Goal: Task Accomplishment & Management: Manage account settings

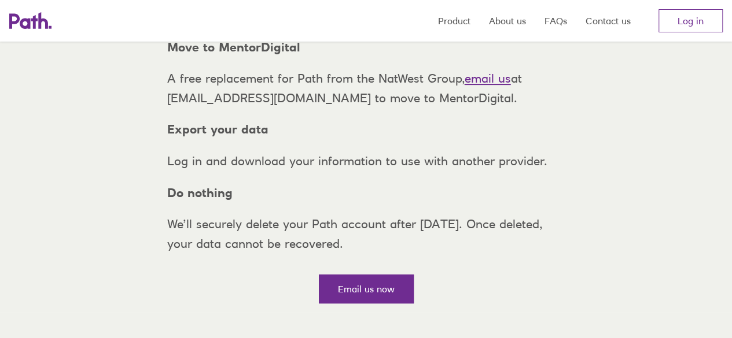
scroll to position [147, 0]
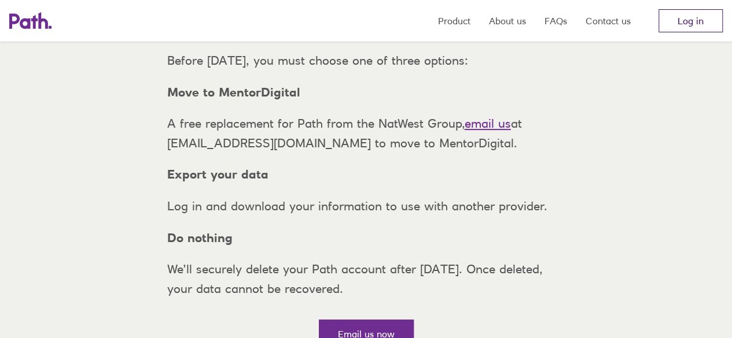
click at [670, 24] on link "Log in" at bounding box center [690, 20] width 64 height 23
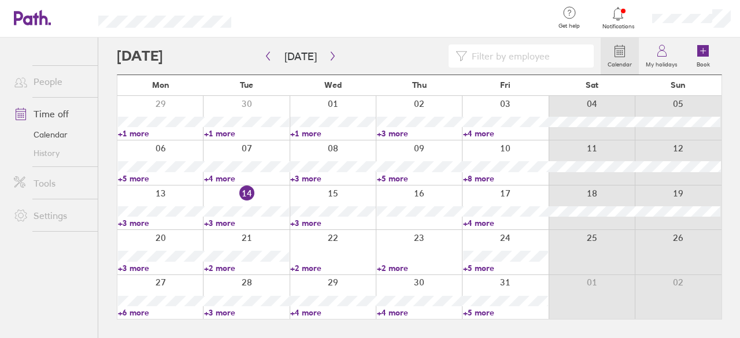
click at [224, 219] on link "+3 more" at bounding box center [246, 223] width 85 height 10
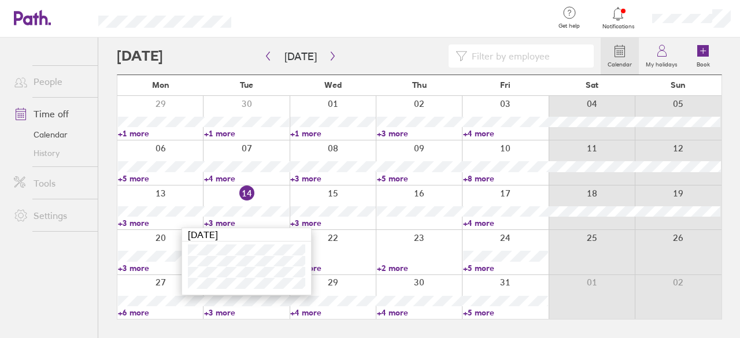
click at [318, 219] on link "+3 more" at bounding box center [332, 223] width 85 height 10
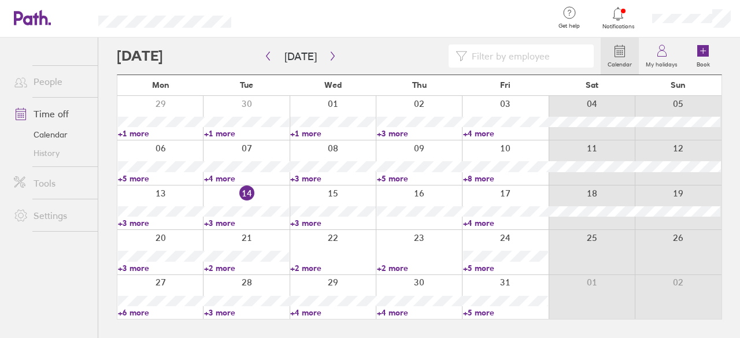
click at [318, 219] on link "+3 more" at bounding box center [332, 223] width 85 height 10
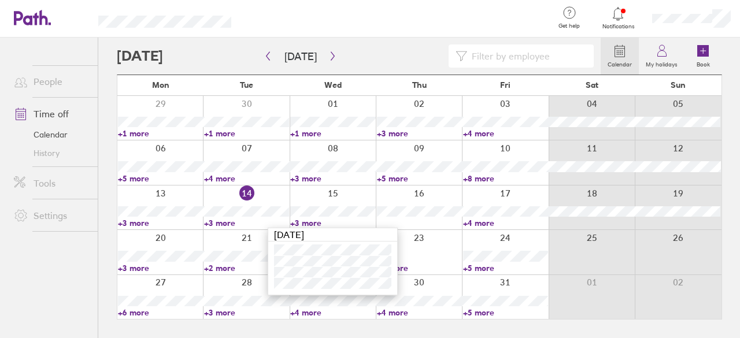
click at [407, 217] on div at bounding box center [419, 208] width 86 height 44
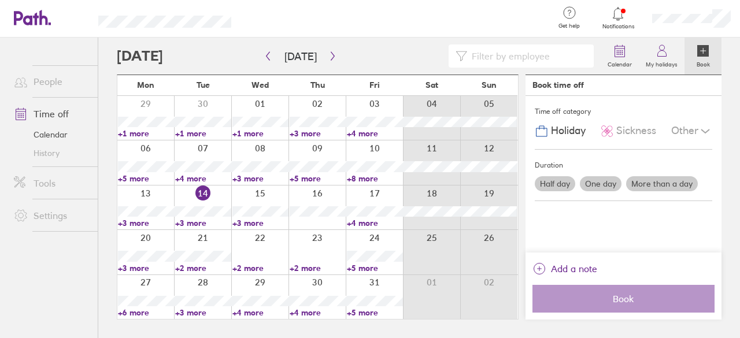
click at [368, 219] on link "+4 more" at bounding box center [375, 223] width 56 height 10
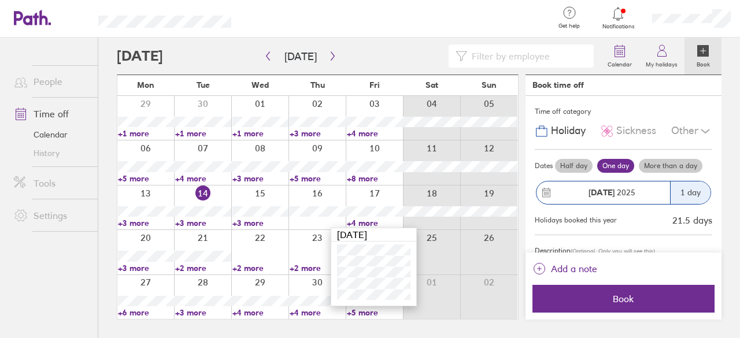
click at [300, 241] on div at bounding box center [317, 252] width 57 height 44
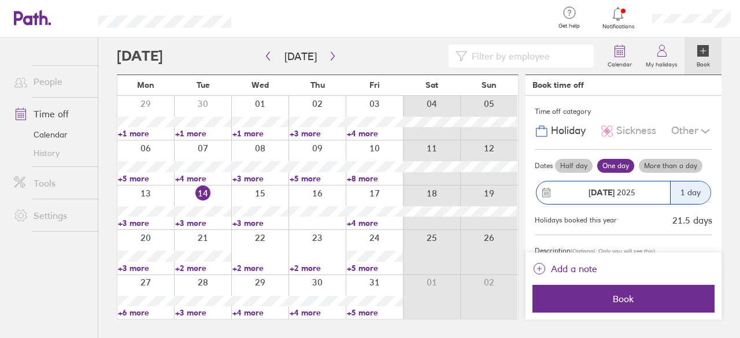
click at [141, 265] on link "+3 more" at bounding box center [146, 268] width 56 height 10
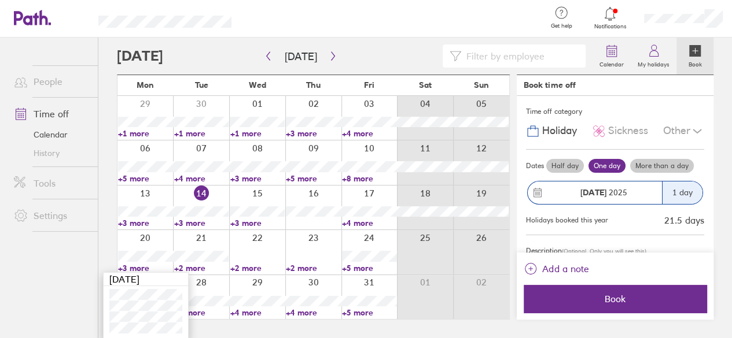
scroll to position [1, 0]
click at [196, 264] on link "+2 more" at bounding box center [201, 268] width 55 height 10
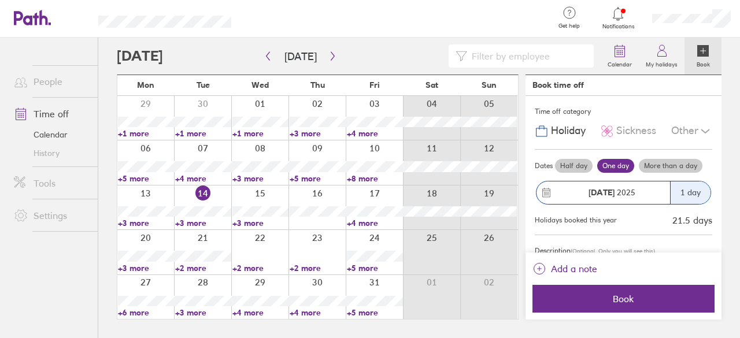
click at [196, 264] on link "+2 more" at bounding box center [203, 268] width 56 height 10
click at [258, 264] on link "+2 more" at bounding box center [261, 268] width 56 height 10
click at [317, 267] on link "+2 more" at bounding box center [318, 268] width 56 height 10
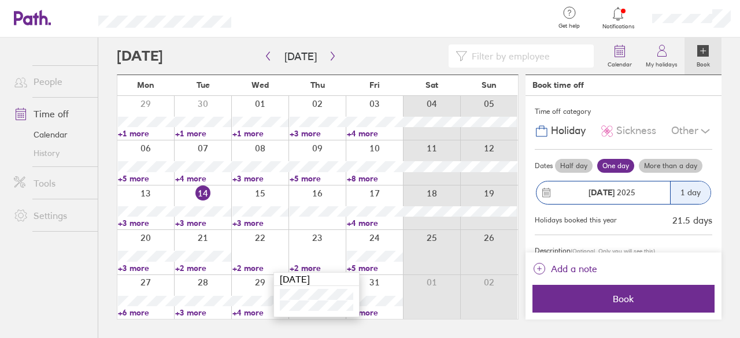
click at [374, 265] on link "+5 more" at bounding box center [375, 268] width 56 height 10
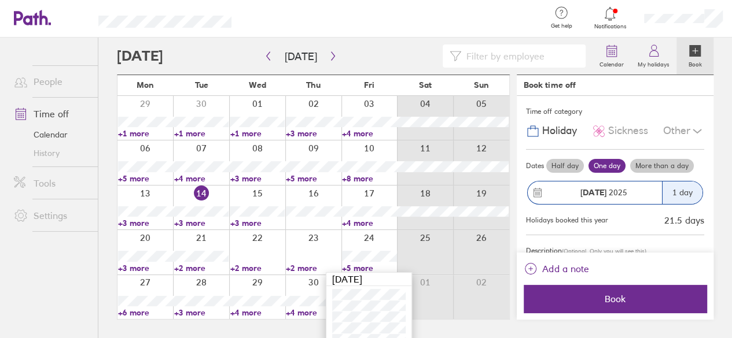
scroll to position [23, 0]
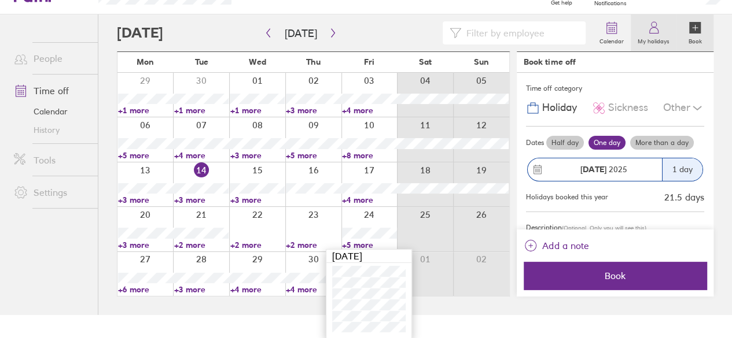
click at [654, 37] on label "My holidays" at bounding box center [654, 40] width 46 height 10
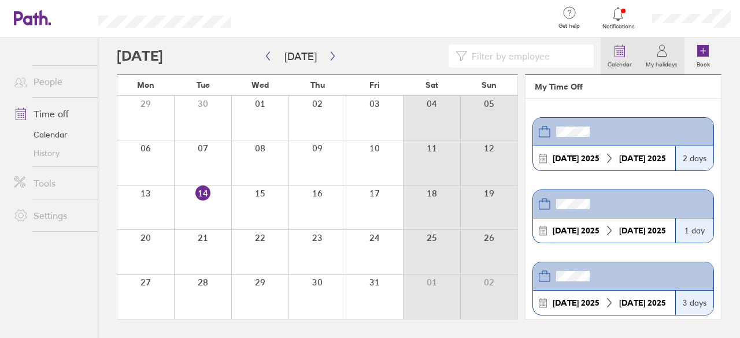
click at [618, 53] on icon at bounding box center [620, 51] width 14 height 14
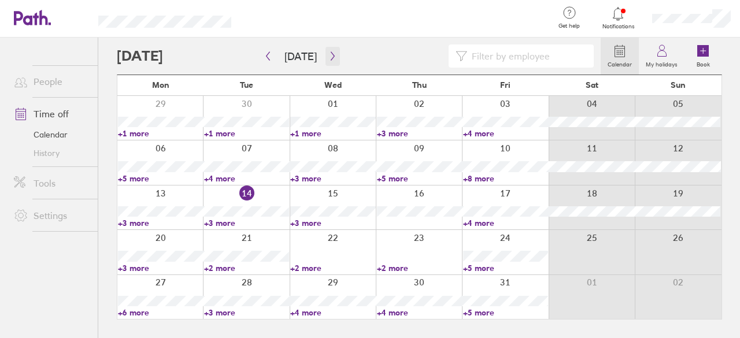
click at [331, 58] on icon "button" at bounding box center [333, 55] width 9 height 9
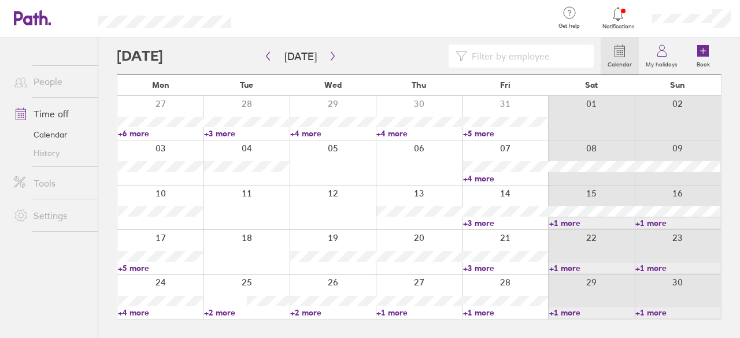
click at [54, 82] on link "People" at bounding box center [51, 81] width 93 height 23
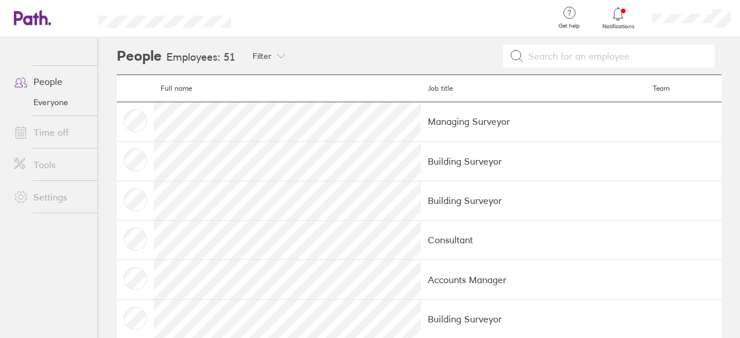
click at [617, 20] on div at bounding box center [619, 14] width 38 height 16
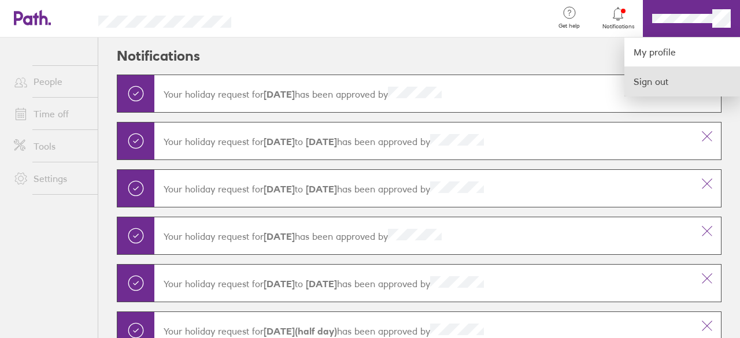
click at [655, 74] on link "Sign out" at bounding box center [683, 81] width 116 height 29
